Goal: Transaction & Acquisition: Purchase product/service

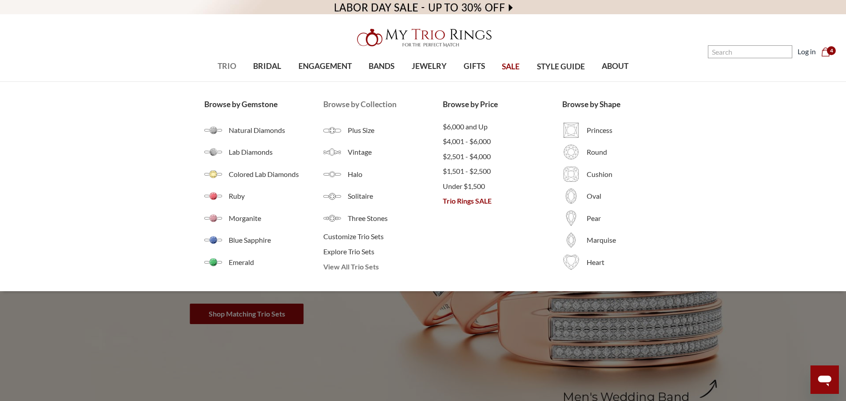
click at [354, 267] on span "View All Trio Sets" at bounding box center [382, 266] width 119 height 11
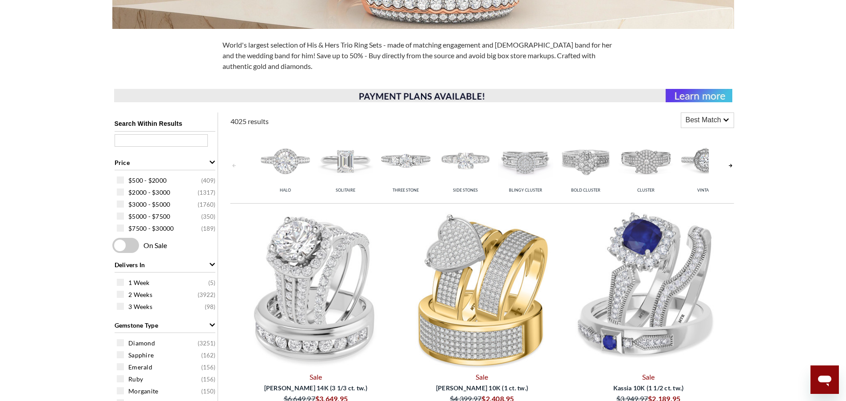
scroll to position [266, 0]
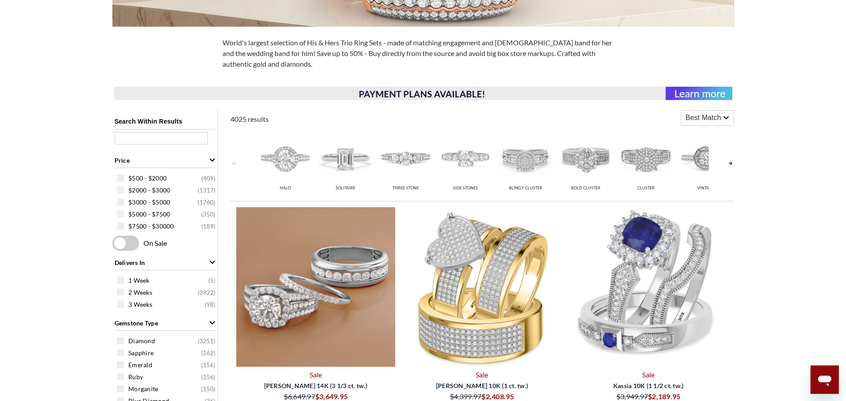
click at [330, 262] on img at bounding box center [315, 286] width 159 height 159
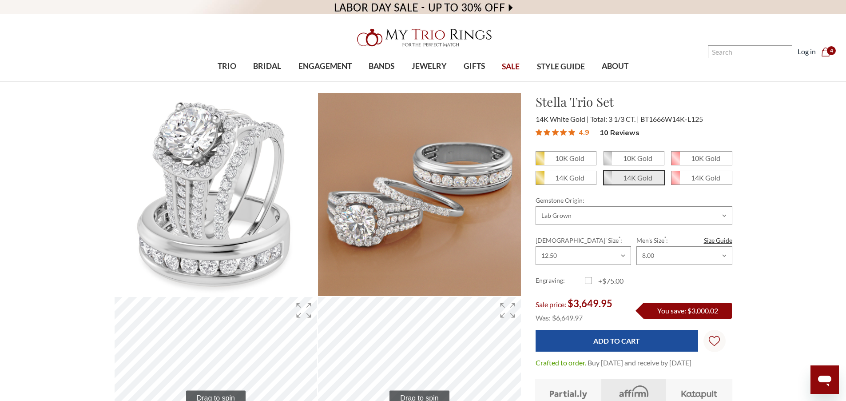
click at [648, 32] on nav "Search Search Search Log in Cart Cart 4" at bounding box center [734, 41] width 211 height 82
click at [658, 34] on nav "Search Search Search Log in Cart Cart 4" at bounding box center [734, 41] width 211 height 82
